Goal: Find specific page/section: Find specific page/section

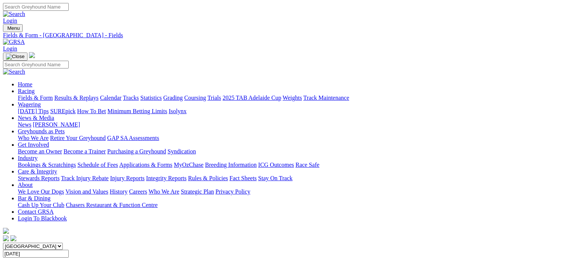
scroll to position [575, 0]
click at [26, 94] on link "Fields & Form" at bounding box center [35, 97] width 35 height 6
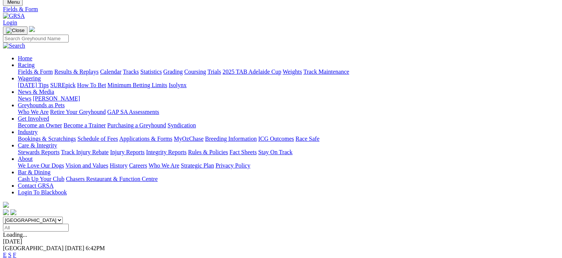
scroll to position [12, 0]
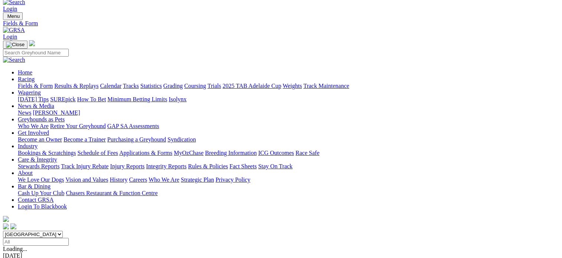
click at [63, 230] on select "South Australia New South Wales Northern Territory Queensland Tasmania Victoria…" at bounding box center [33, 233] width 60 height 7
select select "NSW"
click at [48, 230] on select "South Australia New South Wales Northern Territory Queensland Tasmania Victoria…" at bounding box center [33, 233] width 60 height 7
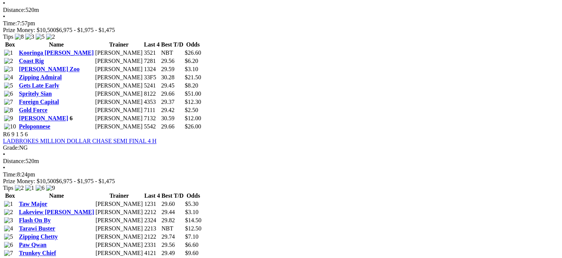
scroll to position [973, 0]
